Goal: Navigation & Orientation: Find specific page/section

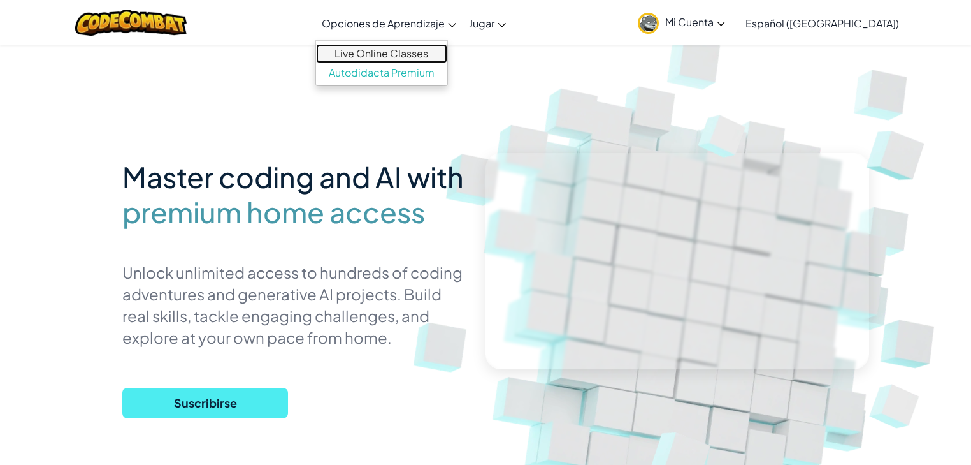
click at [416, 55] on link "Live Online Classes" at bounding box center [381, 53] width 131 height 19
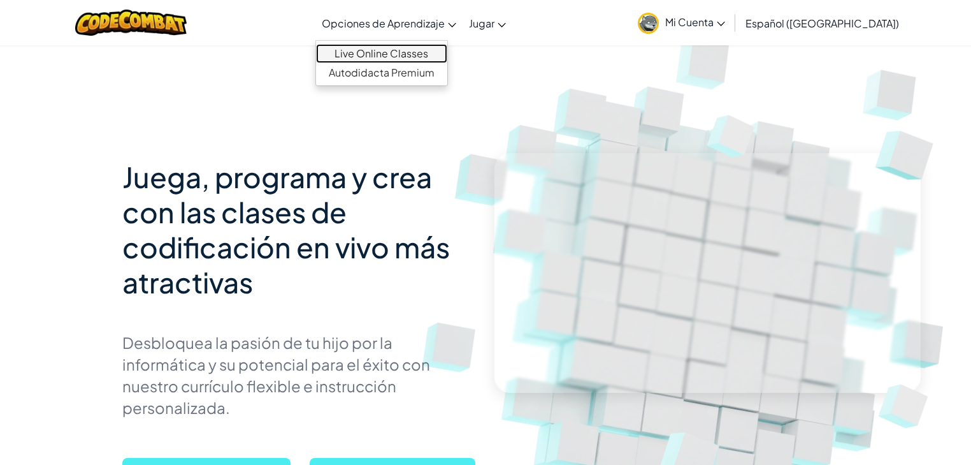
click at [423, 54] on link "Live Online Classes" at bounding box center [381, 53] width 131 height 19
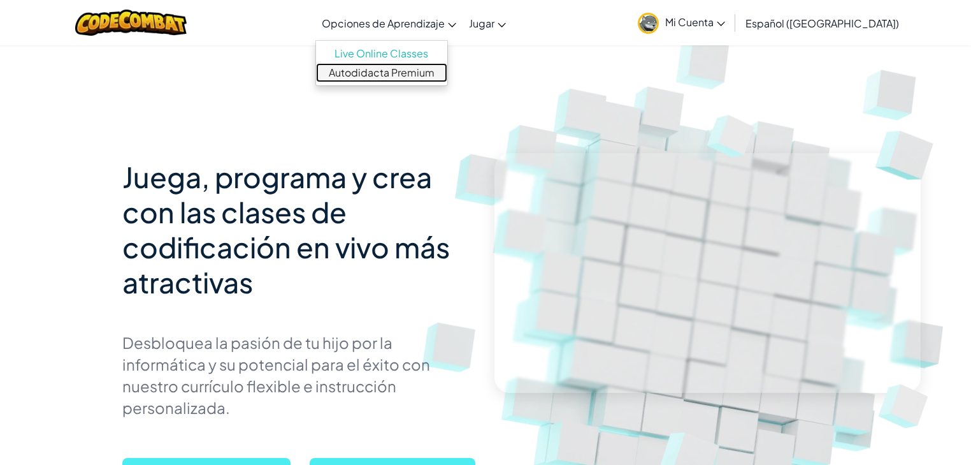
click at [416, 77] on link "Autodidacta Premium" at bounding box center [381, 72] width 131 height 19
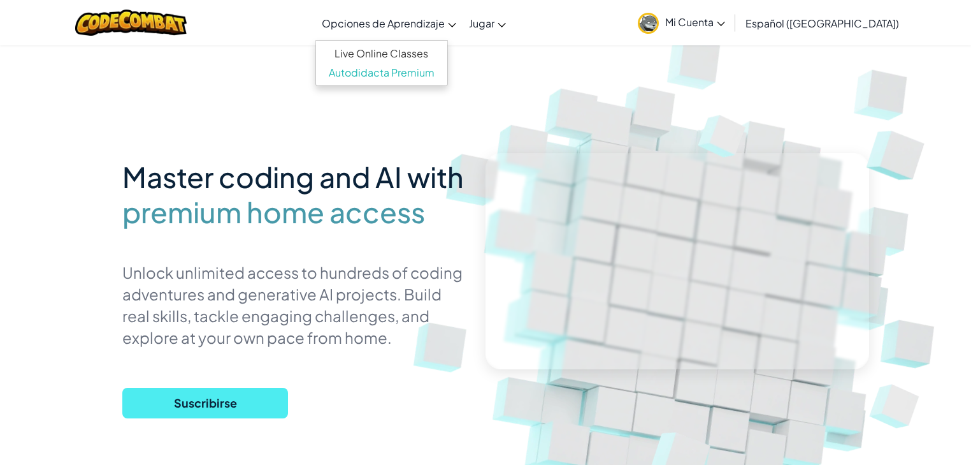
click at [439, 28] on span "Opciones de Aprendizaje" at bounding box center [383, 23] width 123 height 13
click at [433, 57] on link "Live Online Classes" at bounding box center [381, 53] width 131 height 19
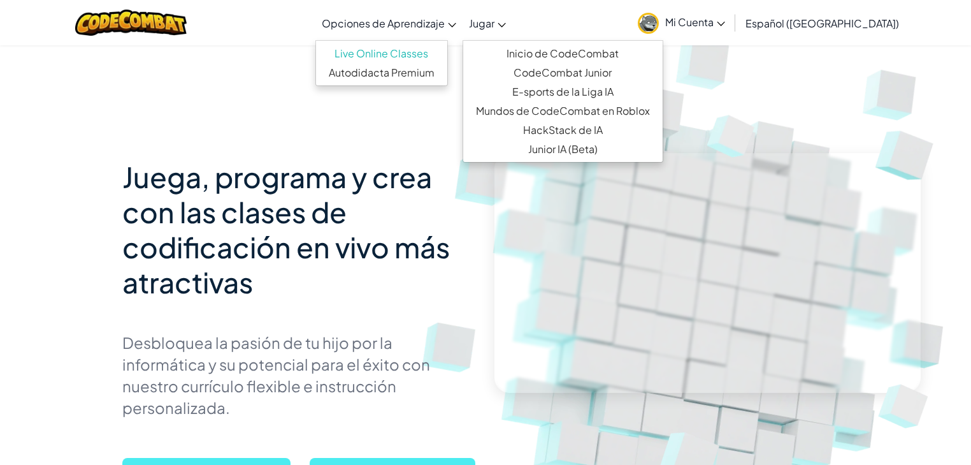
click at [495, 24] on span "Jugar" at bounding box center [481, 23] width 25 height 13
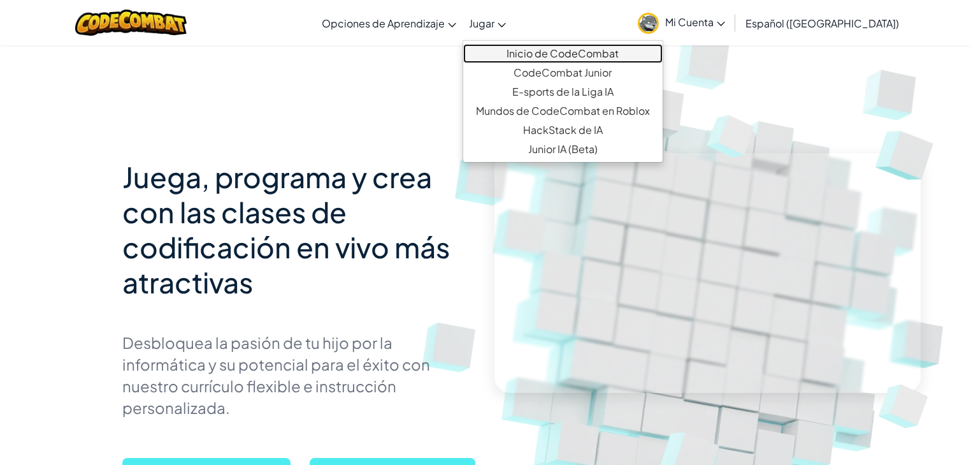
click at [541, 54] on link "Inicio de CodeCombat" at bounding box center [562, 53] width 199 height 19
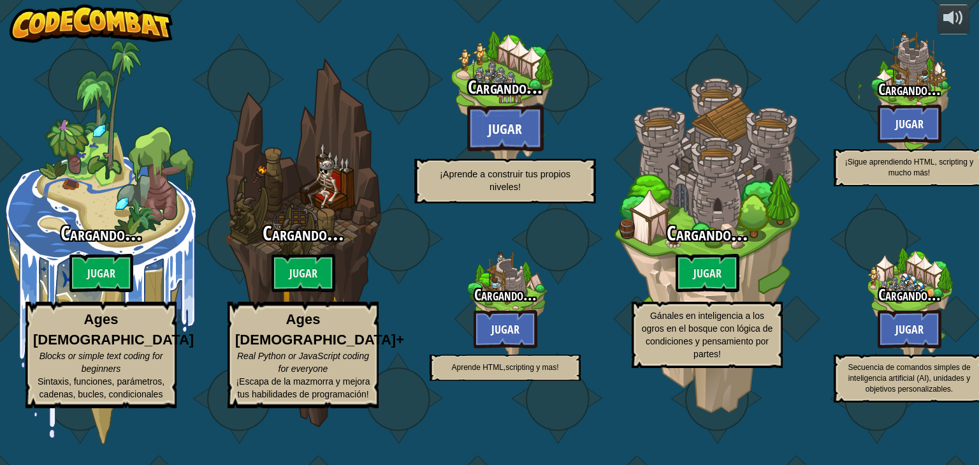
select select "es-419"
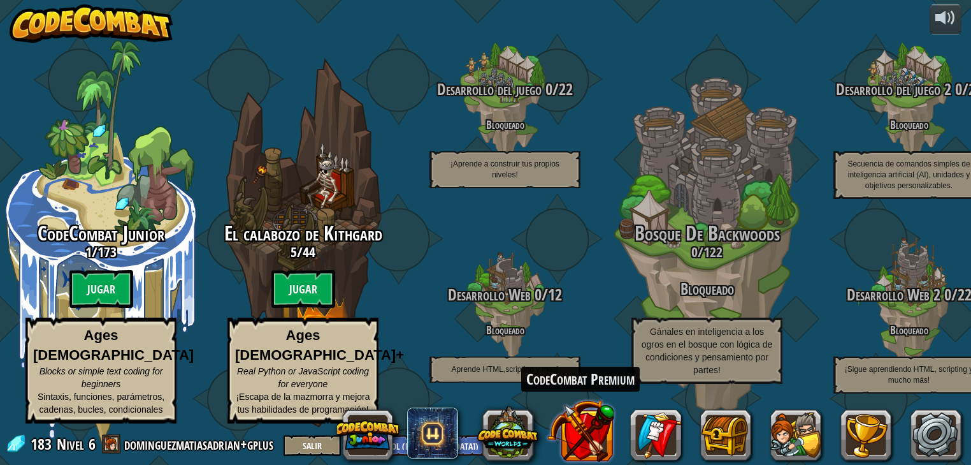
click at [595, 444] on button at bounding box center [580, 430] width 67 height 67
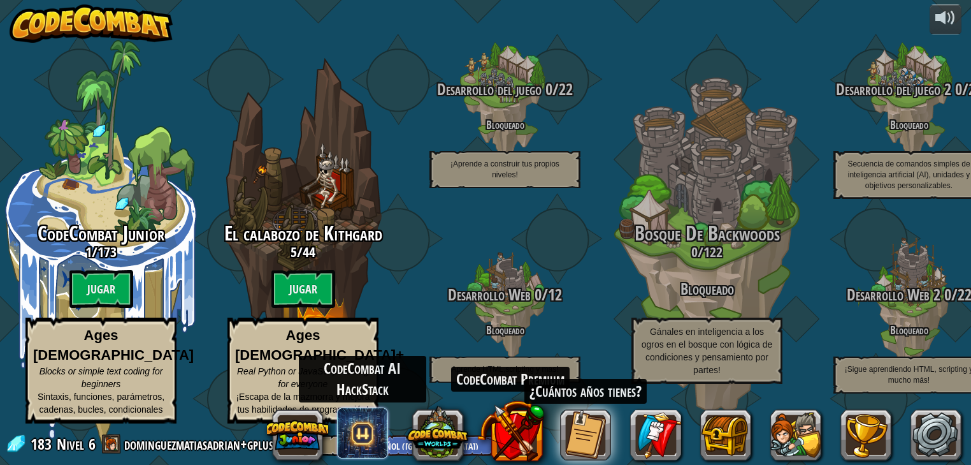
click at [365, 433] on span at bounding box center [362, 432] width 51 height 51
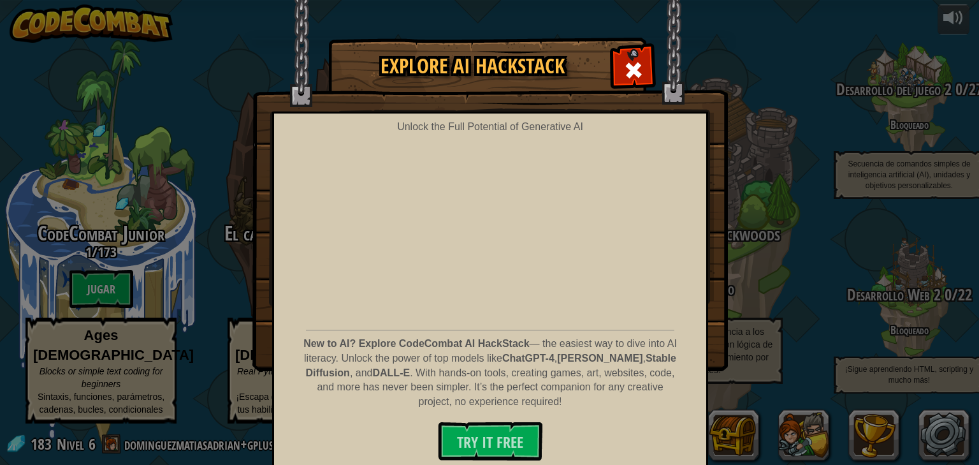
click at [780, 204] on div "Explore AI HackStack Unlock the Full Potential of Generative AI New to AI? Expl…" at bounding box center [489, 203] width 979 height 331
click at [632, 68] on span at bounding box center [633, 70] width 20 height 20
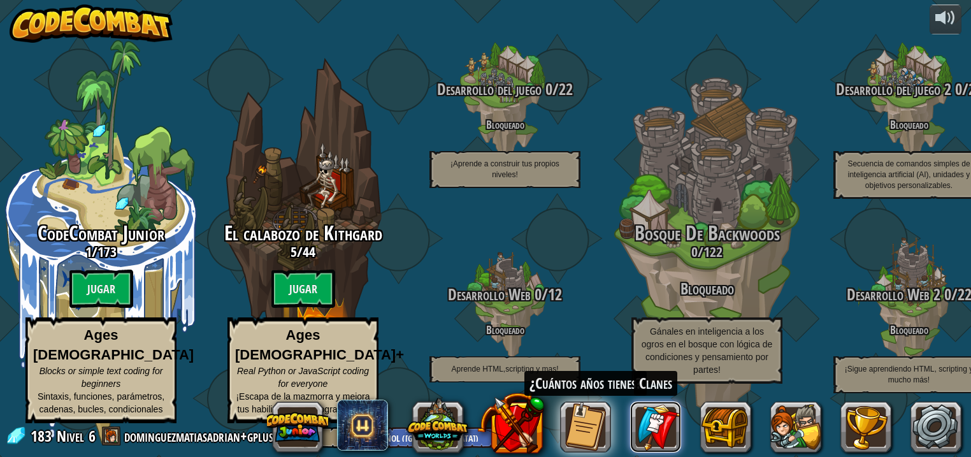
click at [647, 424] on link at bounding box center [655, 426] width 51 height 51
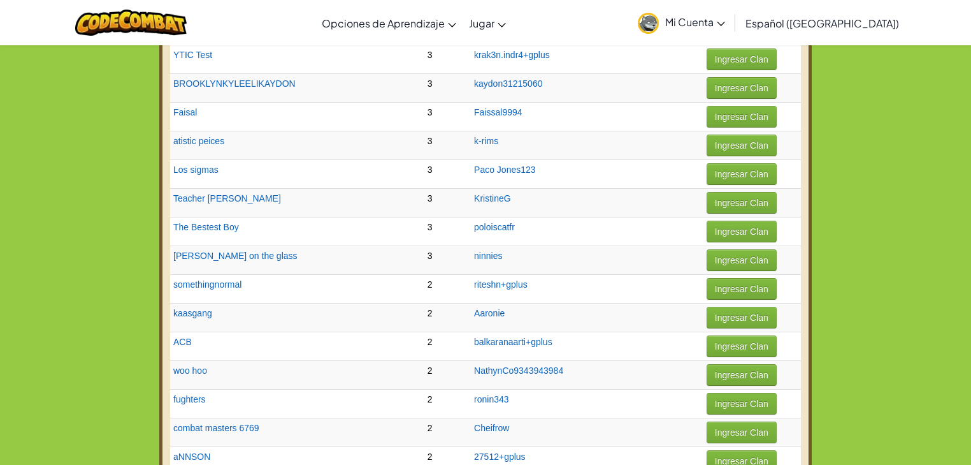
scroll to position [969, 0]
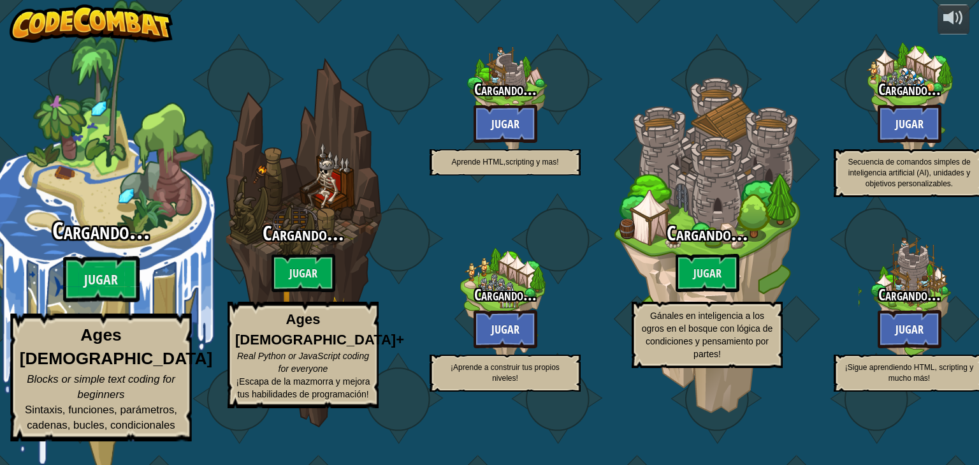
select select "es-419"
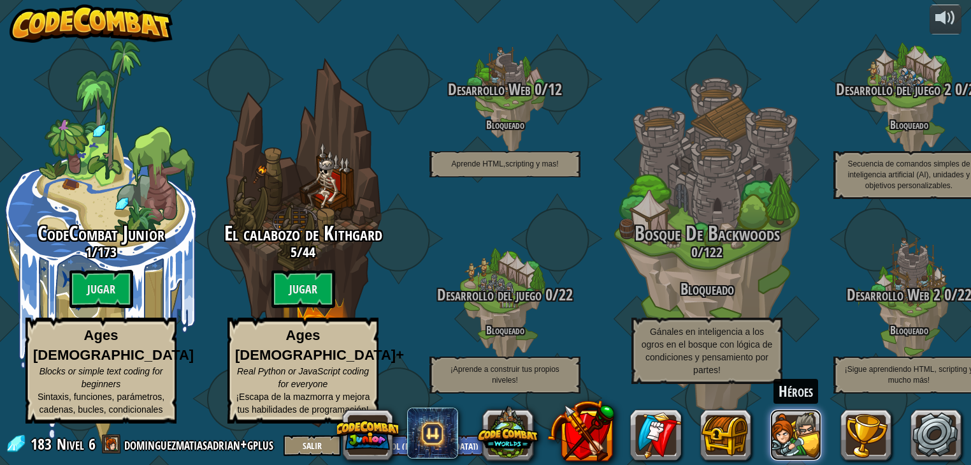
click at [790, 442] on button at bounding box center [795, 434] width 51 height 51
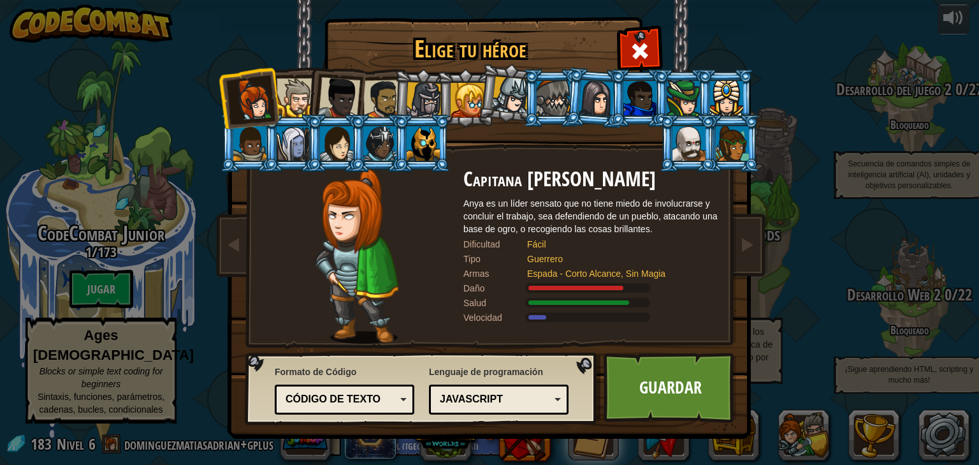
click at [397, 393] on div "Código de texto" at bounding box center [344, 399] width 123 height 20
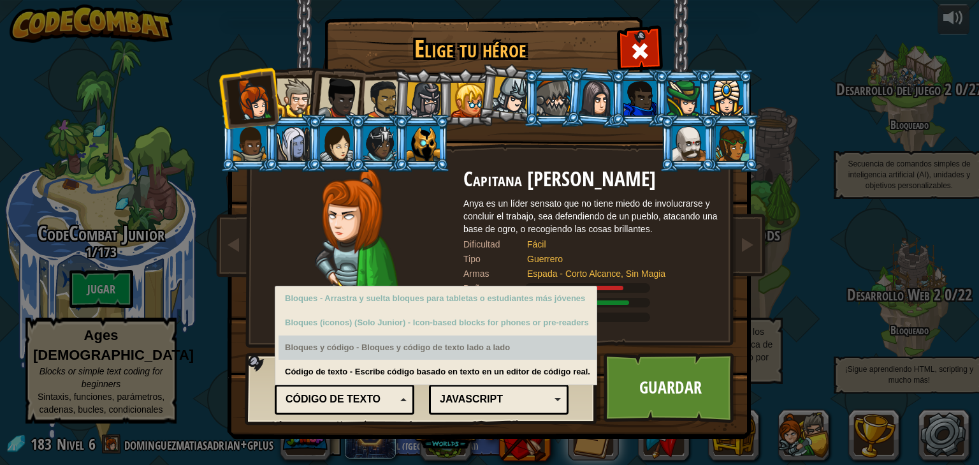
click at [767, 315] on div "[PERSON_NAME] tu héroe 183 Capitana [PERSON_NAME] es un líder sensato que no ti…" at bounding box center [489, 232] width 979 height 465
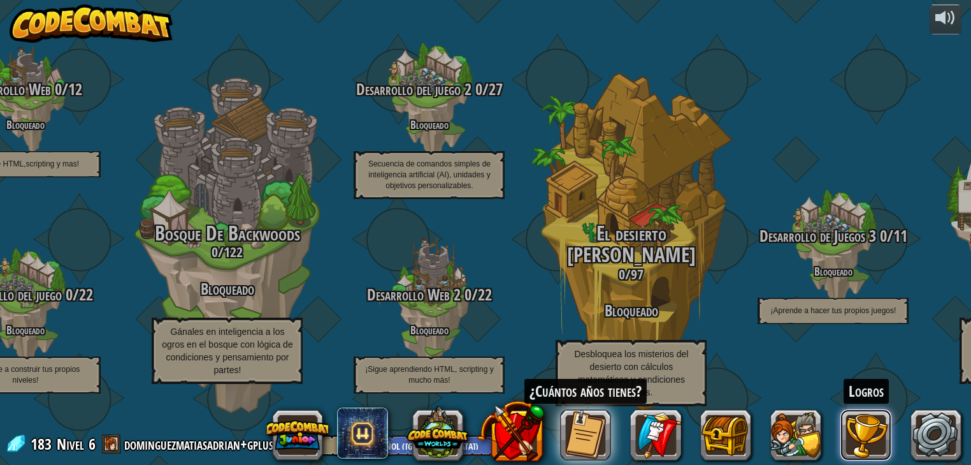
click at [864, 449] on button at bounding box center [866, 434] width 51 height 51
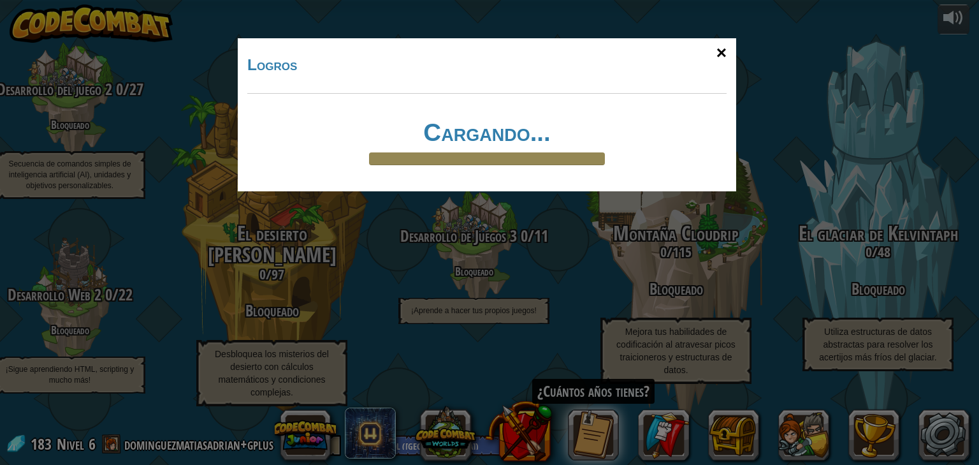
click at [722, 51] on div "×" at bounding box center [721, 52] width 29 height 37
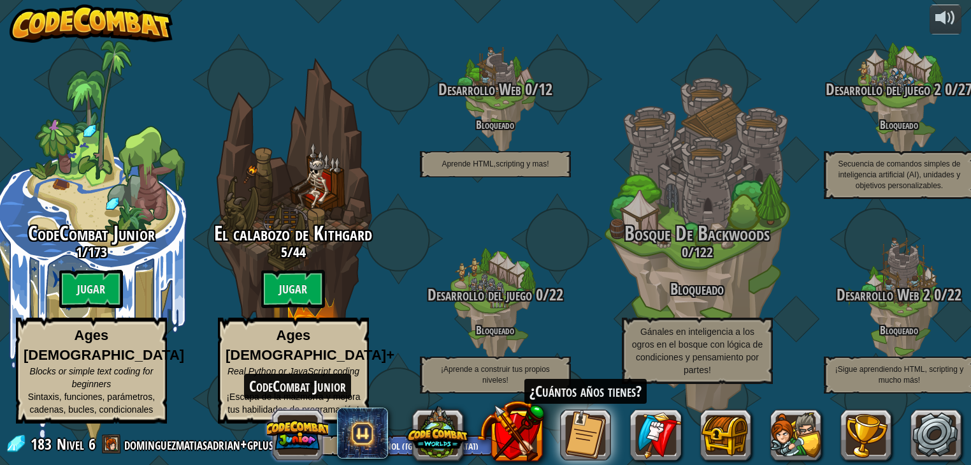
click at [291, 434] on button at bounding box center [297, 434] width 61 height 61
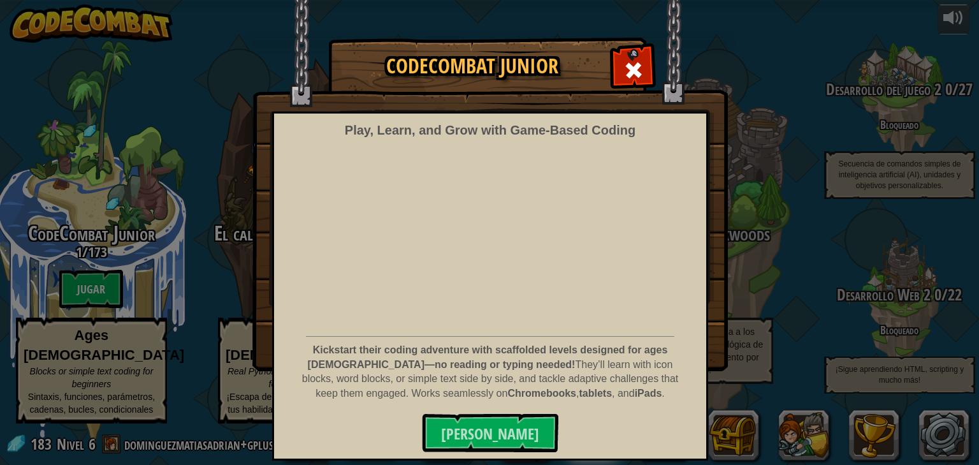
click at [841, 200] on div "CodeCombat Junior Play, Learn, and Grow with Game‑Based Coding Kickstart their …" at bounding box center [489, 203] width 979 height 331
click at [625, 67] on span at bounding box center [633, 70] width 20 height 20
